Goal: Task Accomplishment & Management: Manage account settings

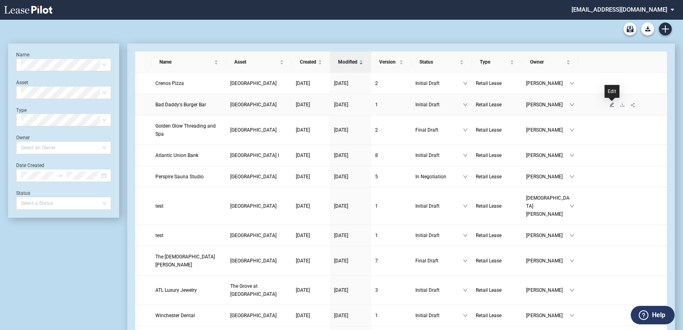
click at [611, 104] on icon "edit" at bounding box center [612, 104] width 5 height 5
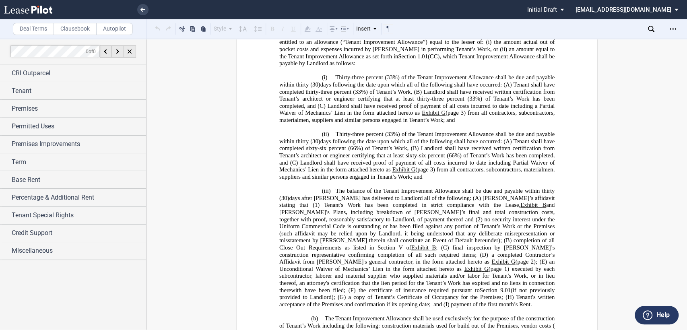
scroll to position [13425, 0]
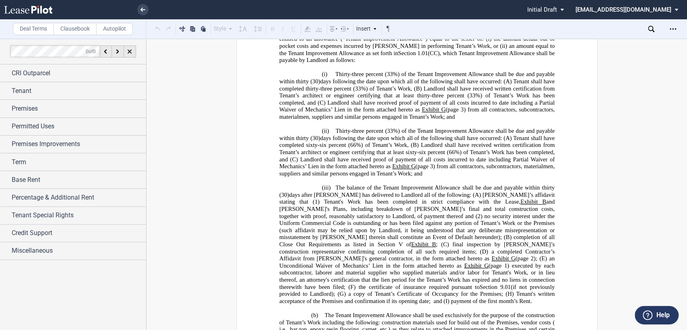
drag, startPoint x: 382, startPoint y: 107, endPoint x: 387, endPoint y: 106, distance: 5.4
drag, startPoint x: 277, startPoint y: 148, endPoint x: 368, endPoint y: 165, distance: 92.6
click at [348, 29] on icon at bounding box center [345, 29] width 10 height 10
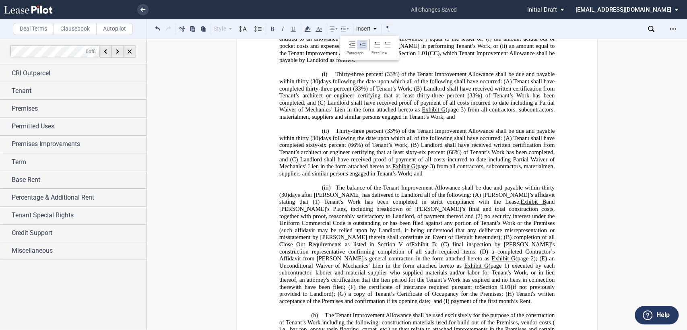
click at [361, 43] on icon at bounding box center [363, 44] width 6 height 6
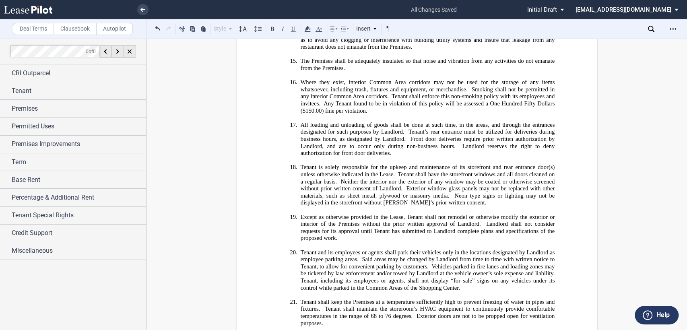
scroll to position [19242, 0]
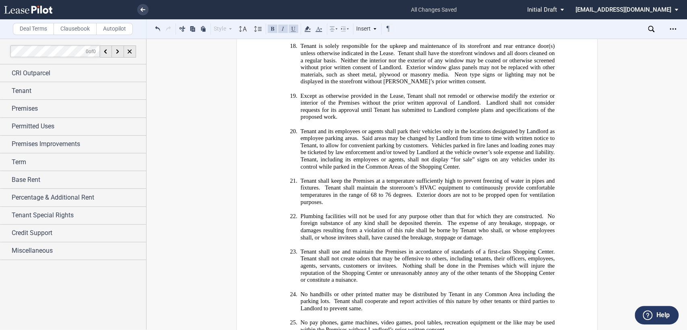
scroll to position [19184, 0]
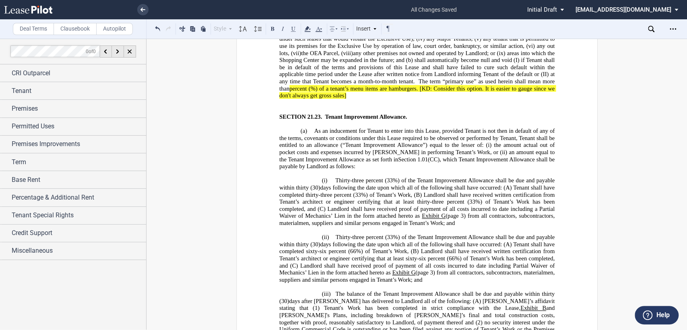
scroll to position [13322, 0]
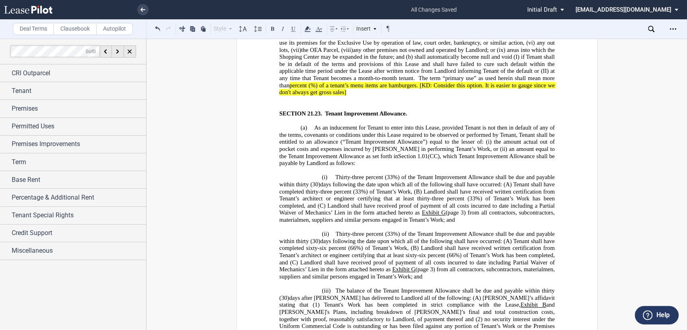
drag, startPoint x: 288, startPoint y: 257, endPoint x: 379, endPoint y: 263, distance: 92.1
drag, startPoint x: 408, startPoint y: 164, endPoint x: 314, endPoint y: 163, distance: 94.3
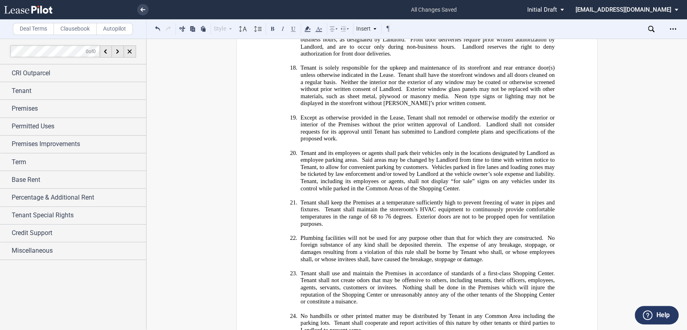
scroll to position [19257, 0]
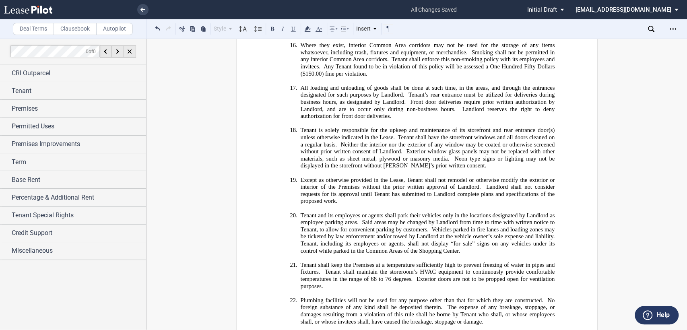
drag, startPoint x: 460, startPoint y: 185, endPoint x: 485, endPoint y: 202, distance: 29.5
drag, startPoint x: 461, startPoint y: 185, endPoint x: 534, endPoint y: 210, distance: 77.4
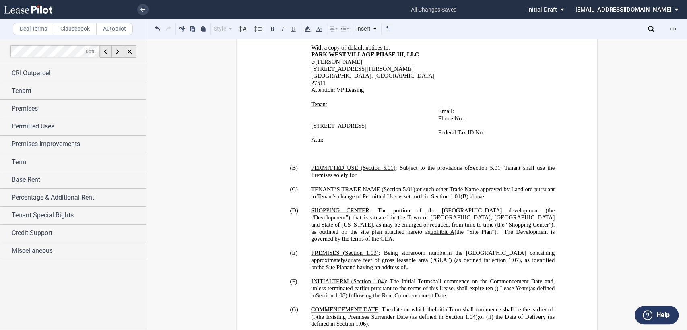
scroll to position [0, 0]
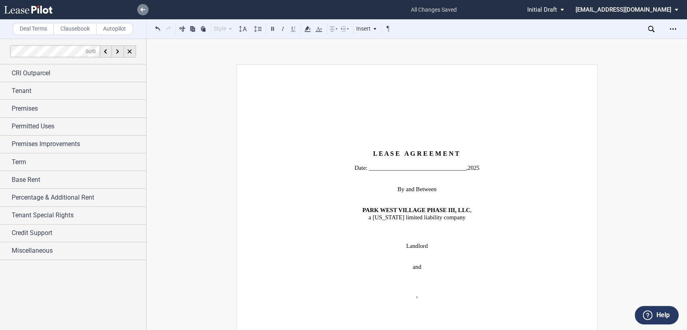
click at [145, 10] on use at bounding box center [143, 10] width 5 height 4
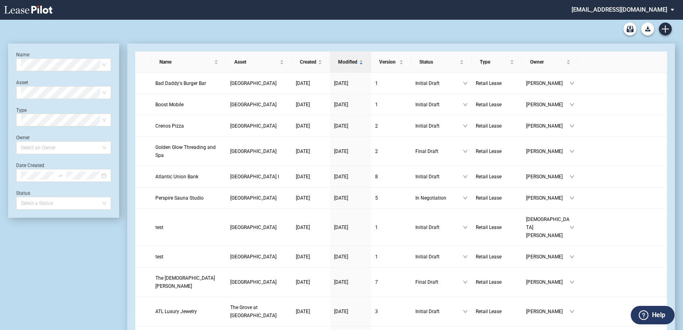
click at [632, 11] on md-select "amcgeehan@castoinfo.com Admin Area Settings Sign Out" at bounding box center [626, 9] width 110 height 18
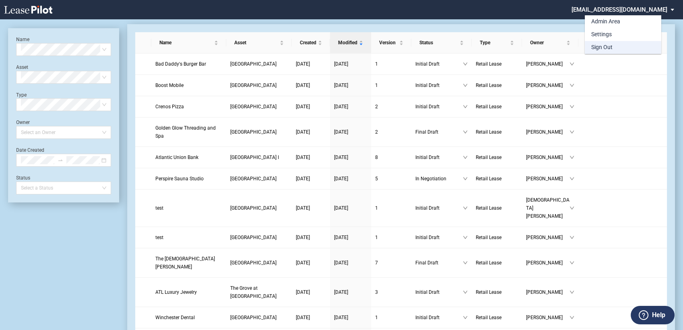
click at [605, 44] on div "Sign Out" at bounding box center [602, 47] width 21 height 8
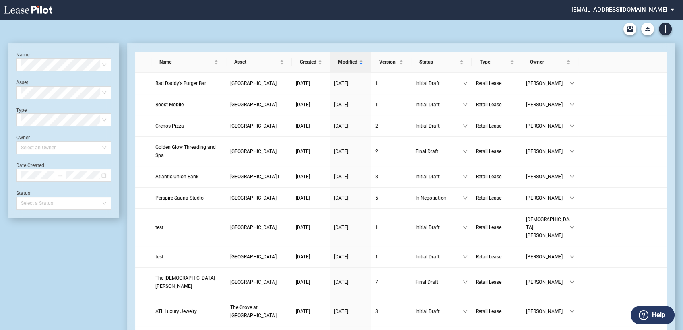
scroll to position [19, 0]
